Goal: Task Accomplishment & Management: Complete application form

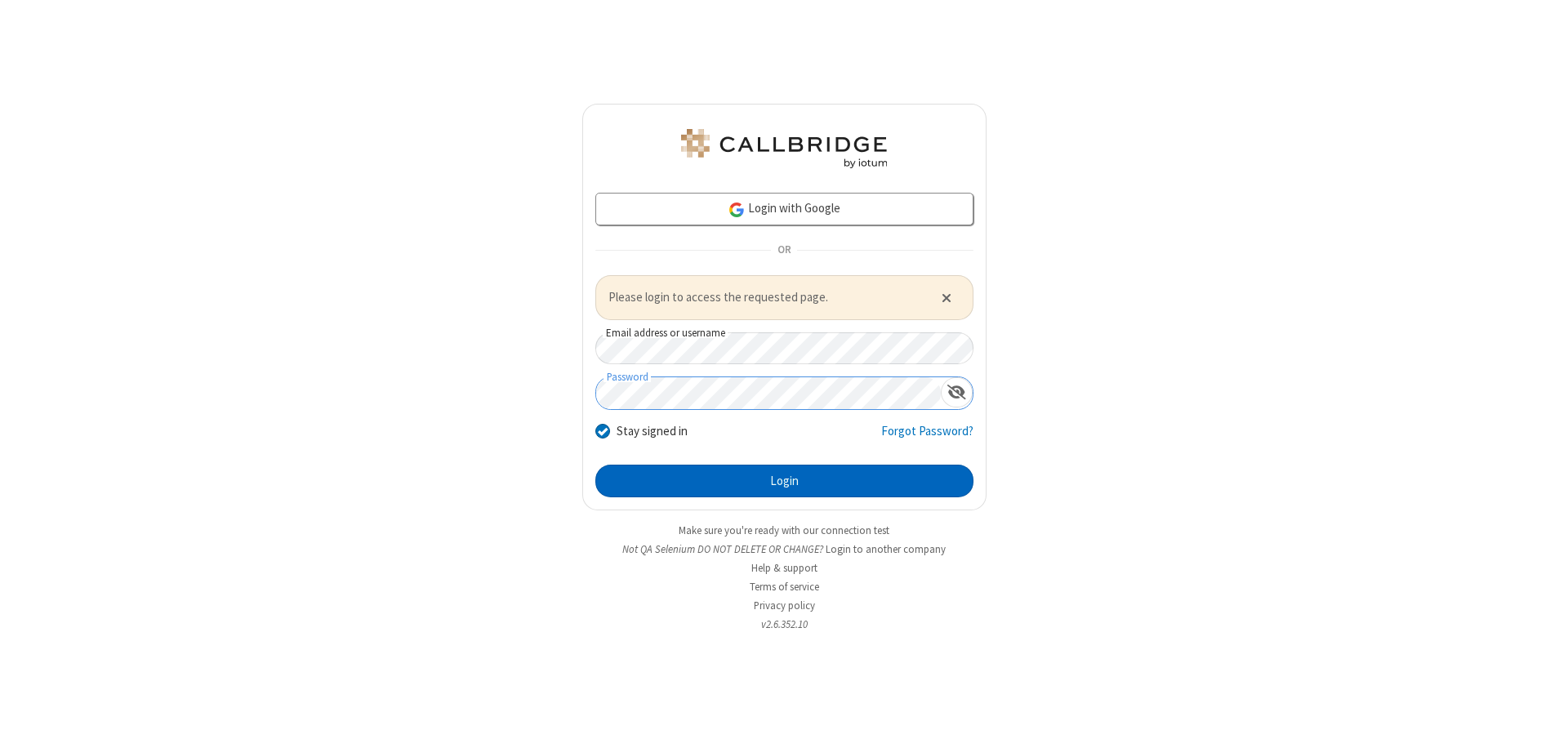
click at [784, 480] on button "Login" at bounding box center [784, 481] width 378 height 32
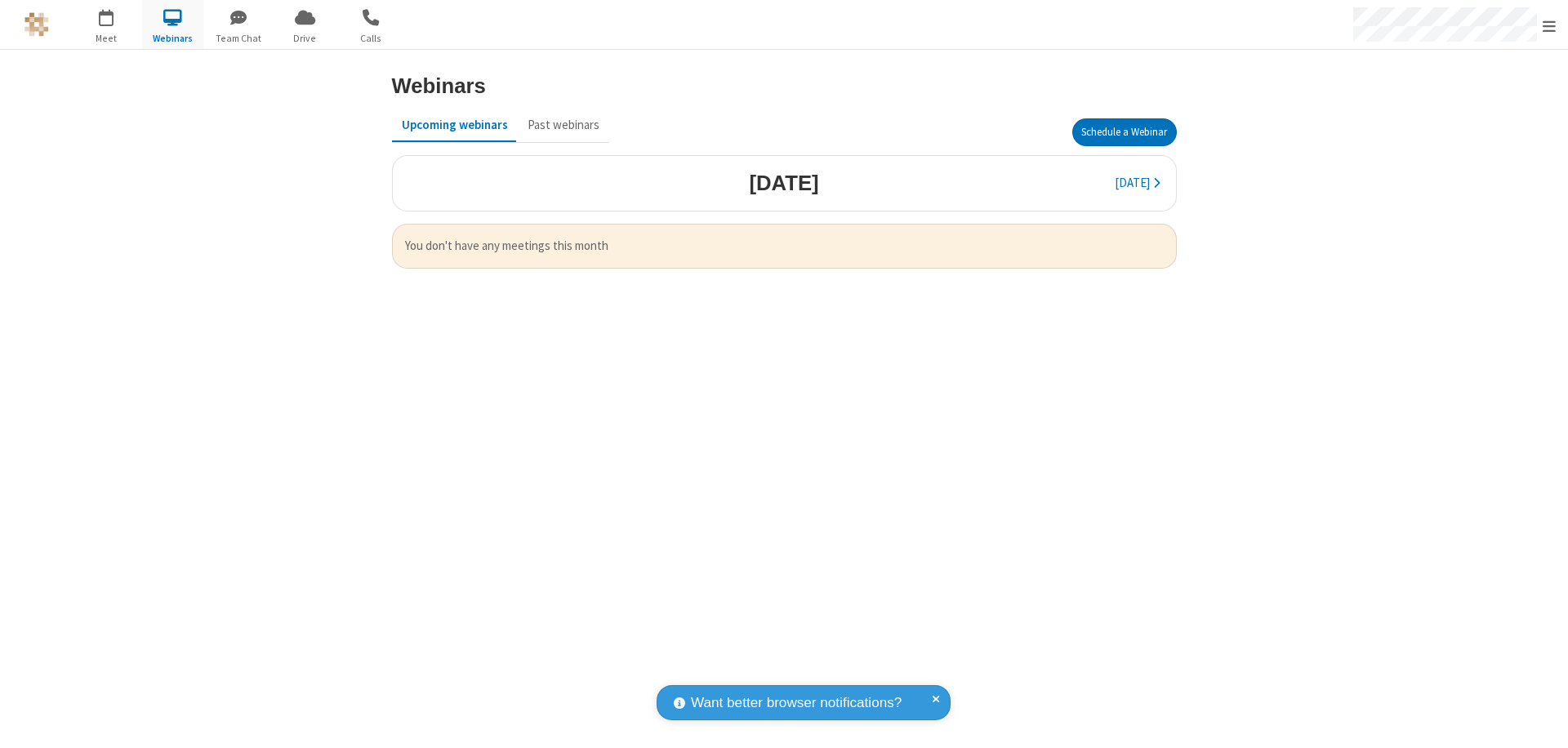
click at [1124, 133] on button "Schedule a Webinar" at bounding box center [1125, 132] width 105 height 28
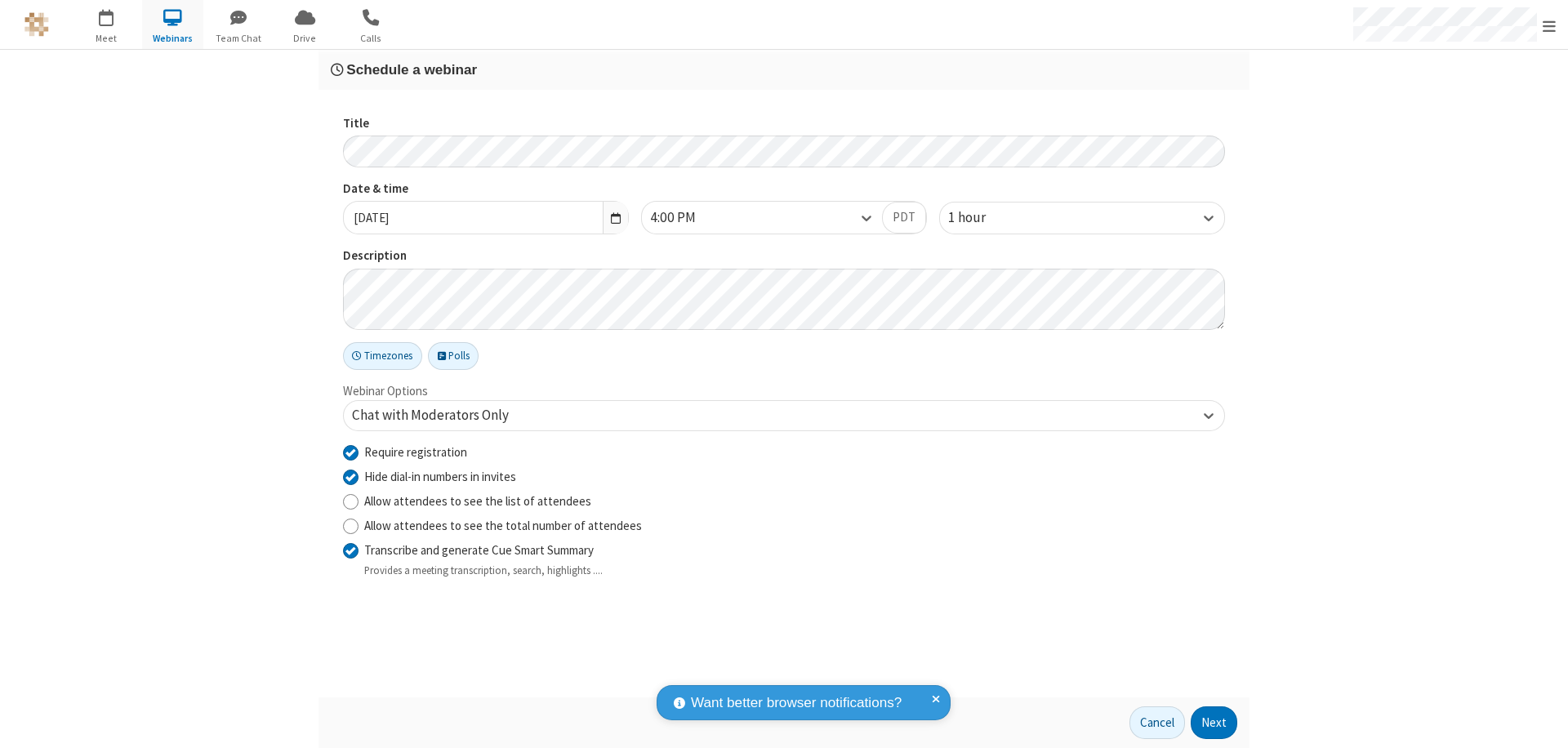
click at [350, 451] on input "Require registration" at bounding box center [350, 451] width 15 height 17
checkbox input "false"
click at [1214, 723] on button "Next" at bounding box center [1214, 723] width 47 height 32
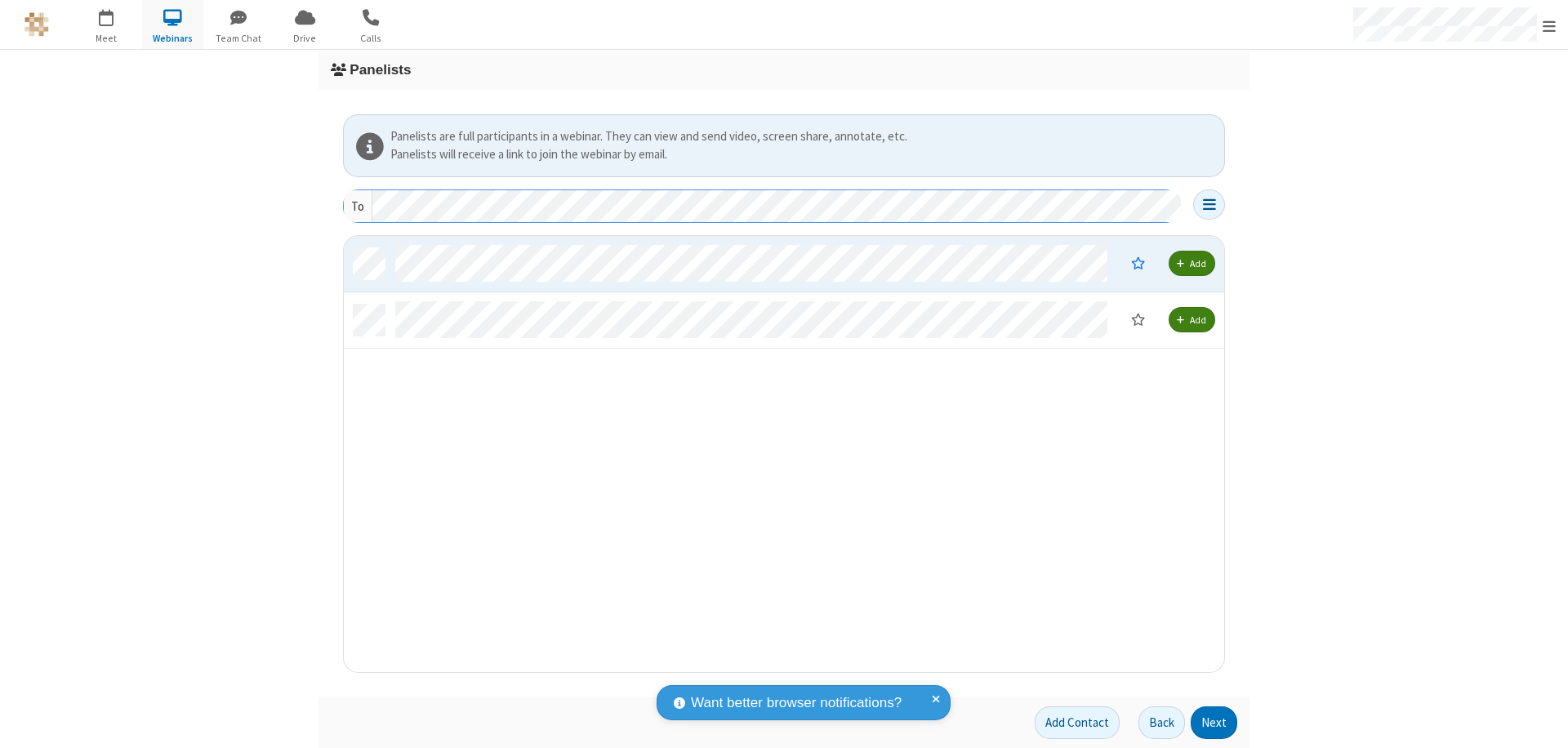
scroll to position [424, 868]
click at [1214, 723] on button "Next" at bounding box center [1214, 723] width 47 height 32
